Goal: Task Accomplishment & Management: Complete application form

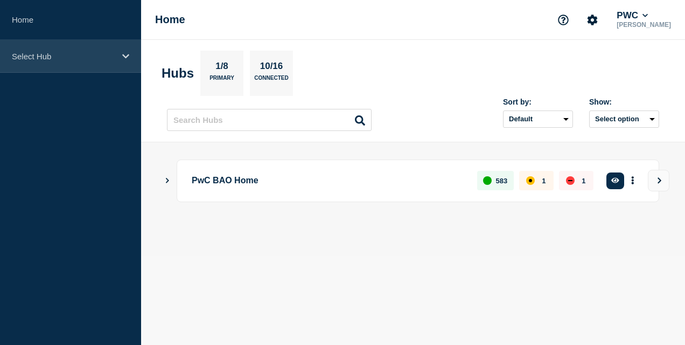
click at [108, 67] on div "Select Hub" at bounding box center [70, 56] width 141 height 33
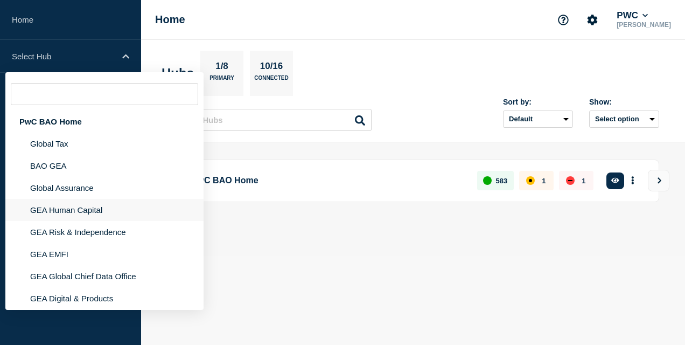
click at [95, 221] on li "GEA Human Capital" at bounding box center [104, 232] width 198 height 22
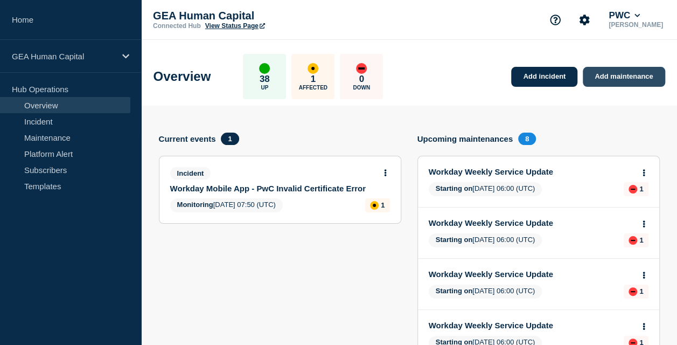
click at [632, 73] on link "Add maintenance" at bounding box center [624, 77] width 82 height 20
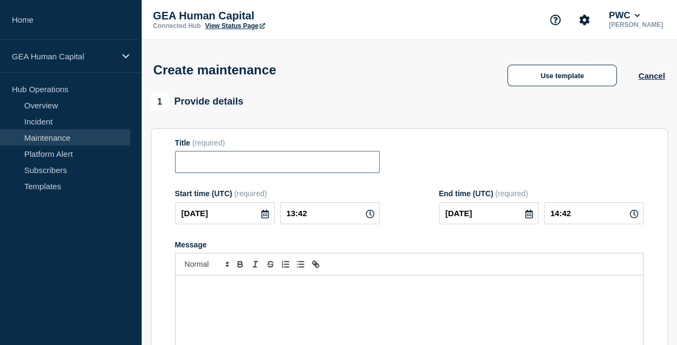
click at [317, 169] on input "Title" at bounding box center [277, 162] width 205 height 22
paste input "Attend (Production) Upcoming Release: 29 August 2025"
type input "Attend (Production) Upcoming Release: 29 August 2025"
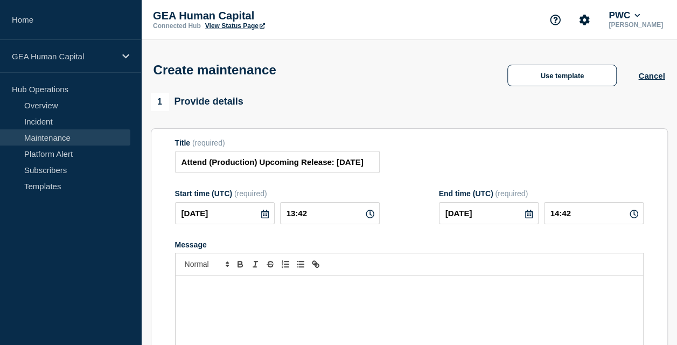
scroll to position [0, 0]
click at [264, 215] on icon at bounding box center [265, 214] width 9 height 9
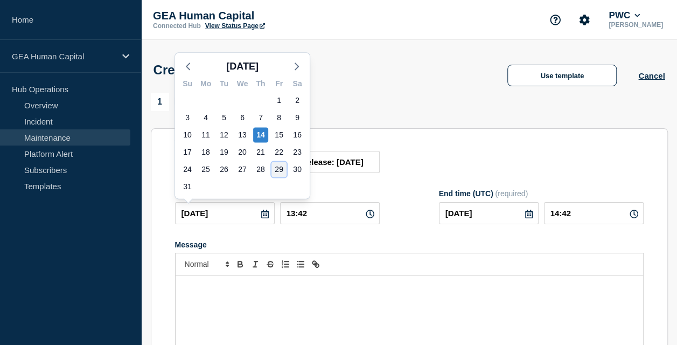
click at [280, 171] on div "29" at bounding box center [279, 169] width 15 height 15
type input "2025-08-29"
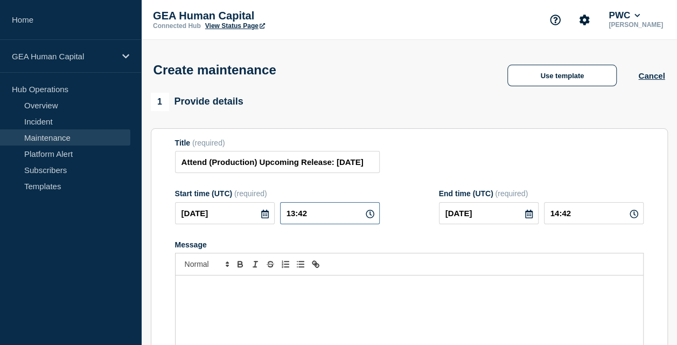
drag, startPoint x: 319, startPoint y: 212, endPoint x: 213, endPoint y: 238, distance: 108.6
click at [213, 238] on form "Title (required) Attend (Production) Upcoming Release: 29 August 2025 Start tim…" at bounding box center [409, 282] width 469 height 288
type input "20:00"
type input "21:00"
type button "ordered"
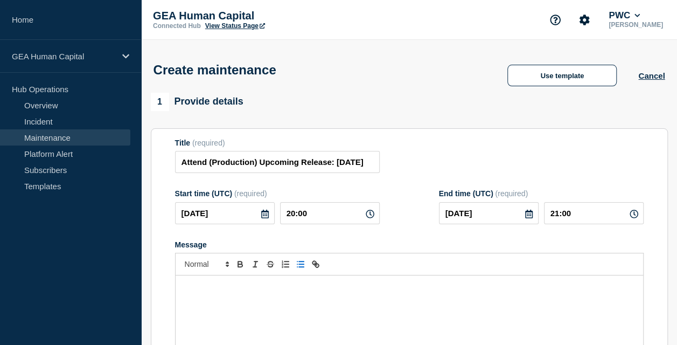
type button "bullet"
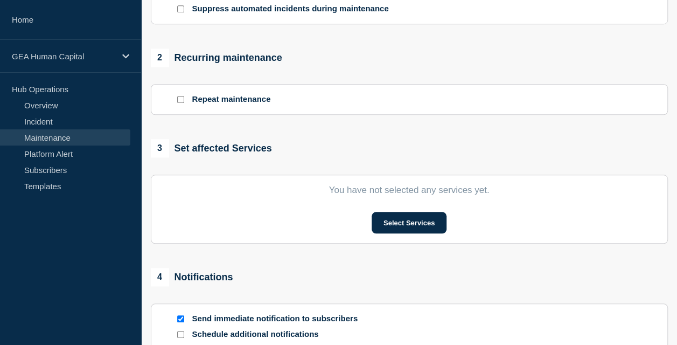
scroll to position [400, 0]
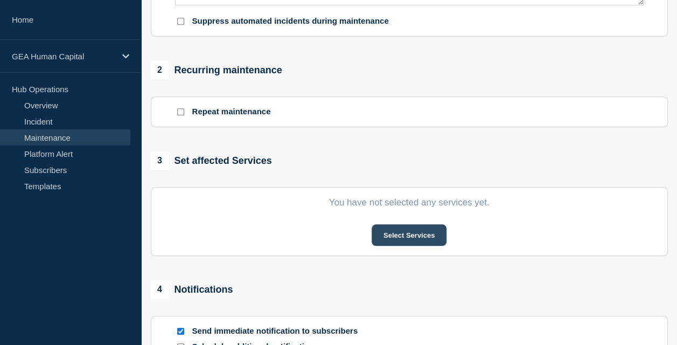
click at [398, 241] on button "Select Services" at bounding box center [409, 235] width 75 height 22
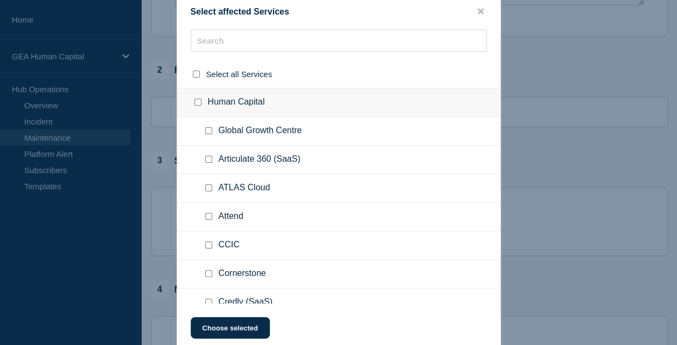
click at [208, 219] on input "Attend checkbox" at bounding box center [208, 216] width 7 height 7
checkbox input "true"
click at [225, 330] on button "Choose selected" at bounding box center [230, 328] width 79 height 22
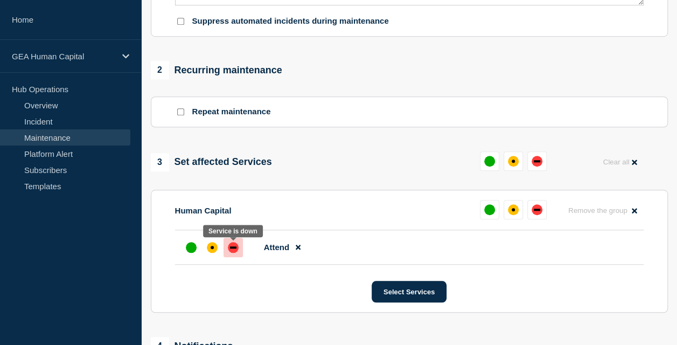
click at [234, 242] on div at bounding box center [233, 247] width 19 height 19
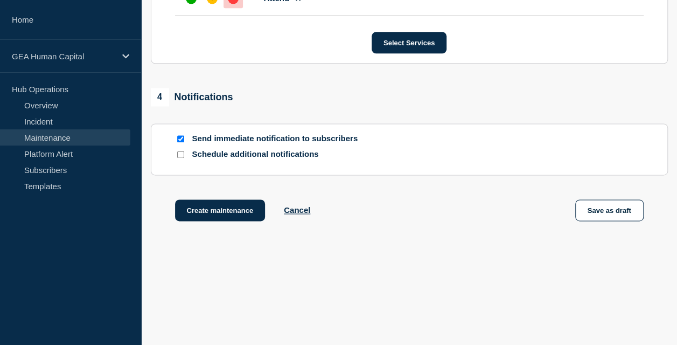
scroll to position [651, 0]
click at [236, 210] on button "Create maintenance" at bounding box center [220, 210] width 91 height 22
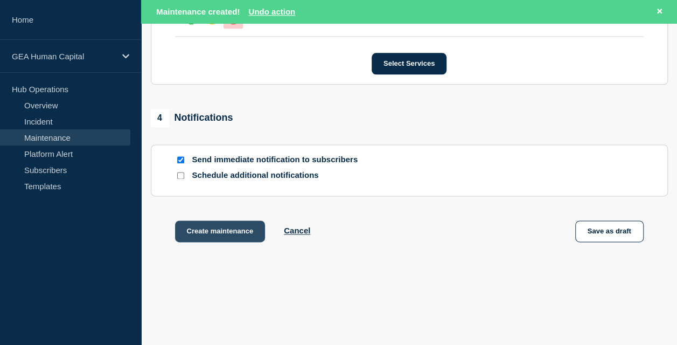
scroll to position [674, 0]
